Goal: Information Seeking & Learning: Learn about a topic

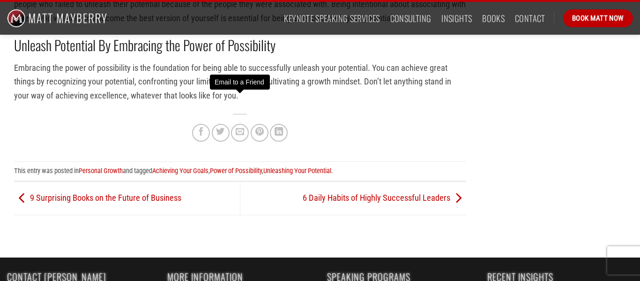
scroll to position [1614, 0]
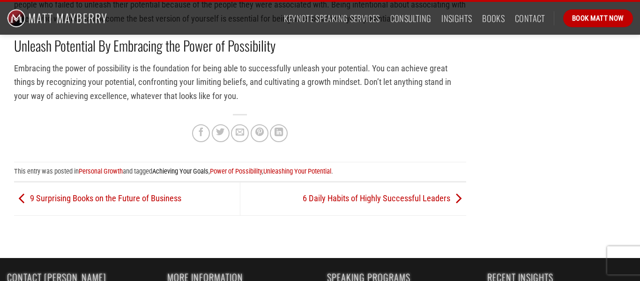
click at [186, 167] on link "Achieving Your Goals" at bounding box center [180, 171] width 56 height 8
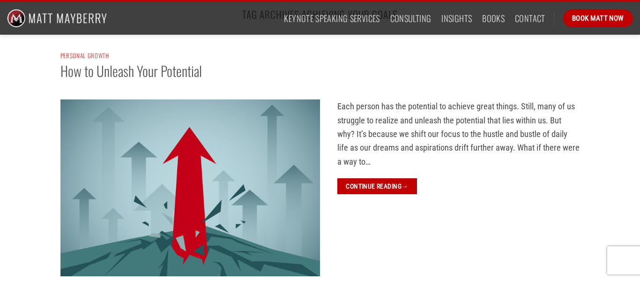
click at [397, 188] on link "Continue reading →" at bounding box center [377, 186] width 80 height 16
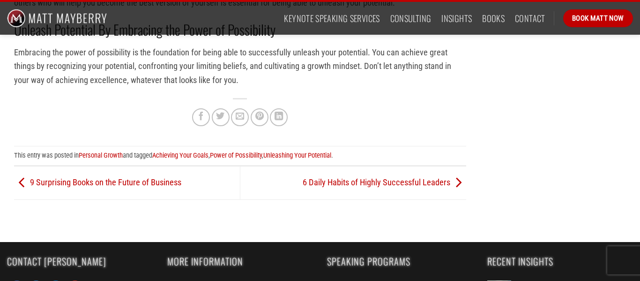
scroll to position [1630, 0]
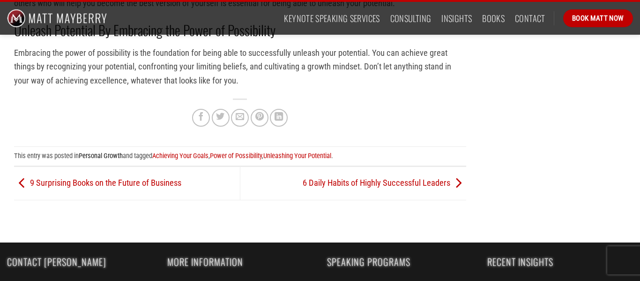
click at [120, 151] on link "Personal Growth" at bounding box center [101, 155] width 44 height 8
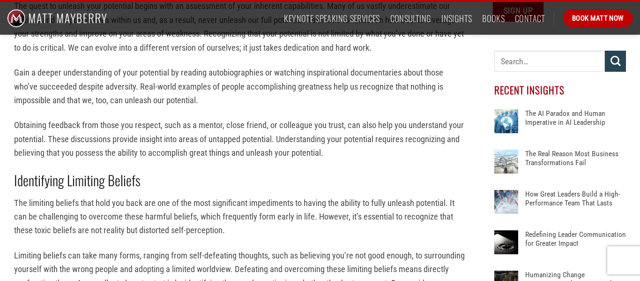
scroll to position [0, 0]
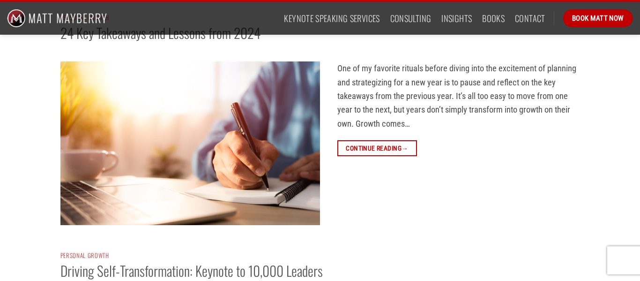
scroll to position [1, 0]
